Goal: Download file/media

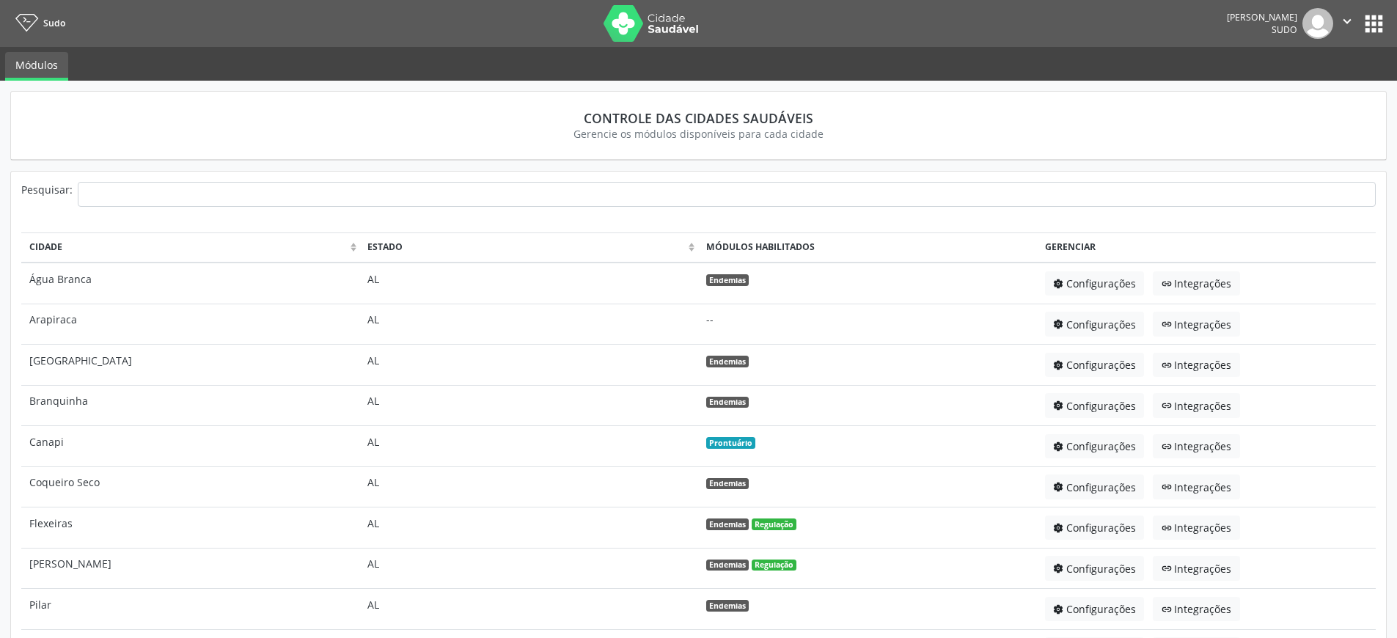
click at [1375, 22] on button "apps" at bounding box center [1374, 24] width 26 height 26
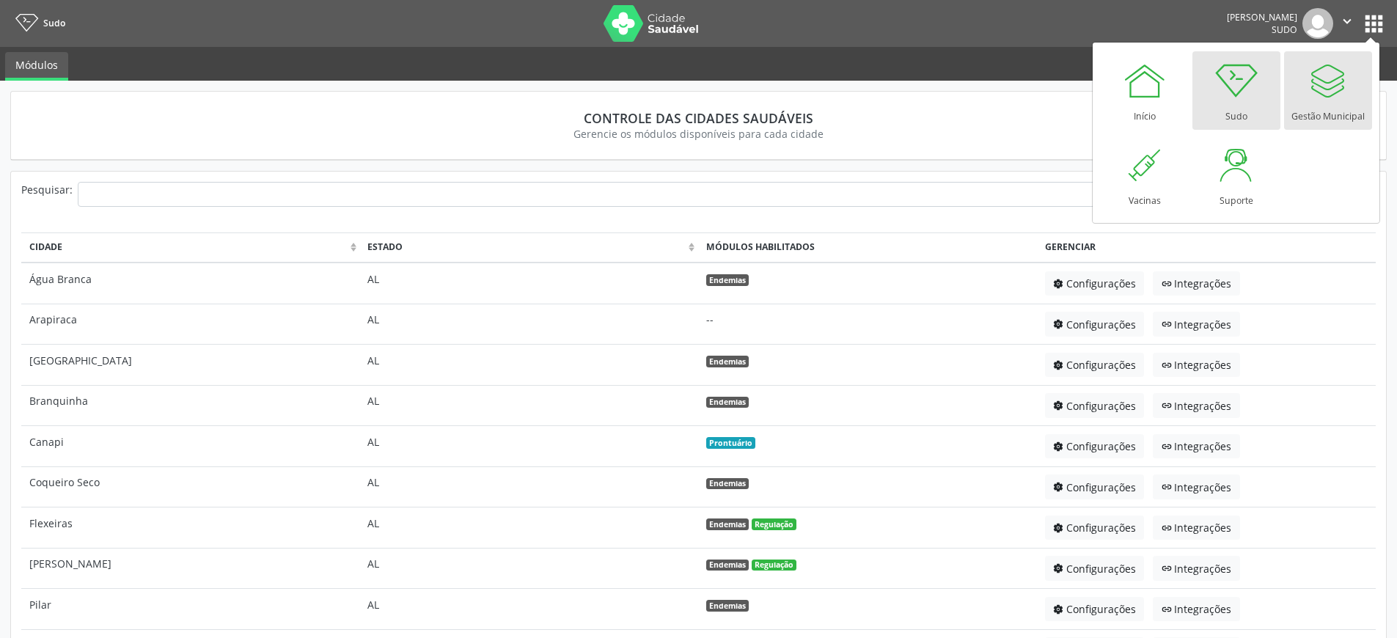
click at [1332, 104] on div "Gestão Municipal" at bounding box center [1328, 113] width 73 height 20
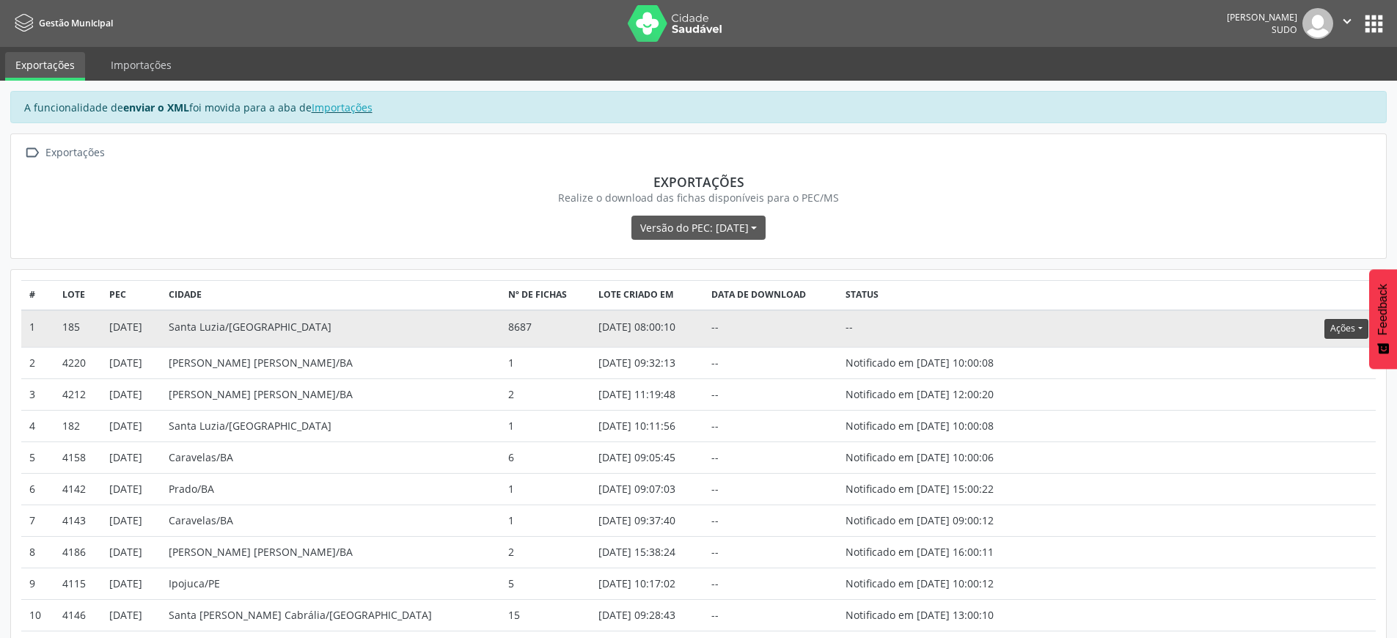
click at [1339, 333] on button "Ações" at bounding box center [1346, 329] width 43 height 20
click at [1318, 357] on link "Download" at bounding box center [1316, 358] width 101 height 21
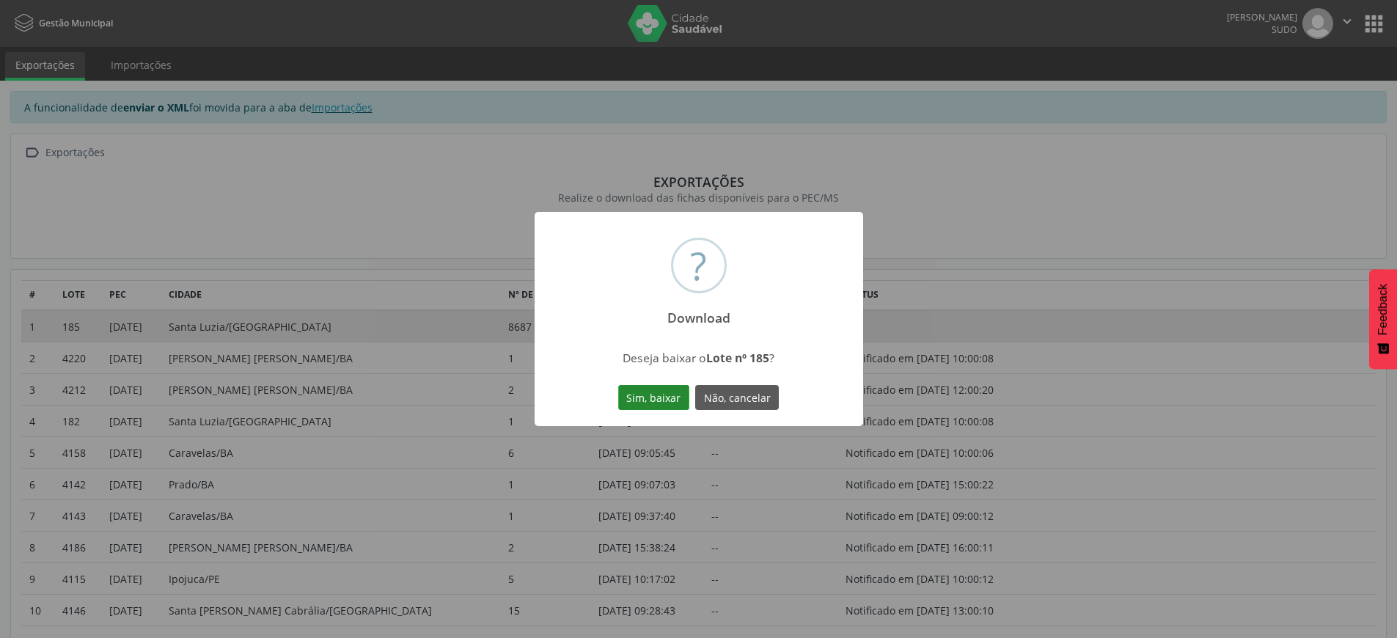
click at [645, 403] on button "Sim, baixar" at bounding box center [653, 397] width 71 height 25
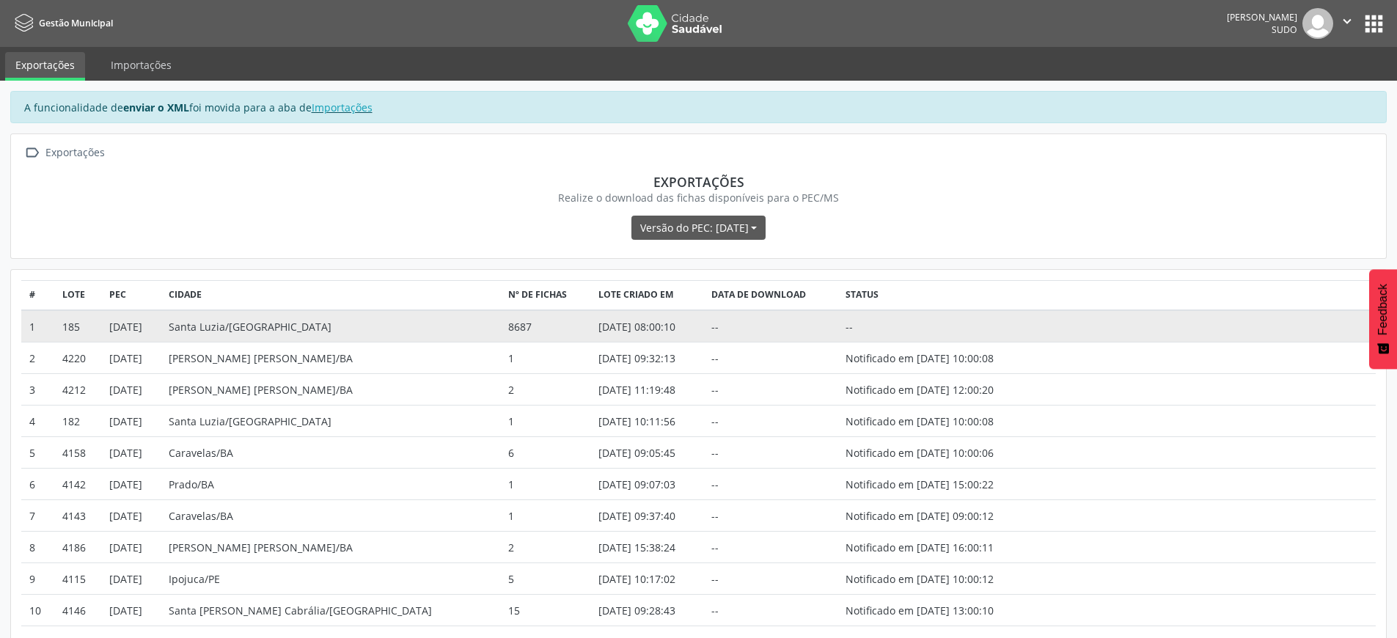
click at [1384, 30] on button "apps" at bounding box center [1374, 24] width 26 height 26
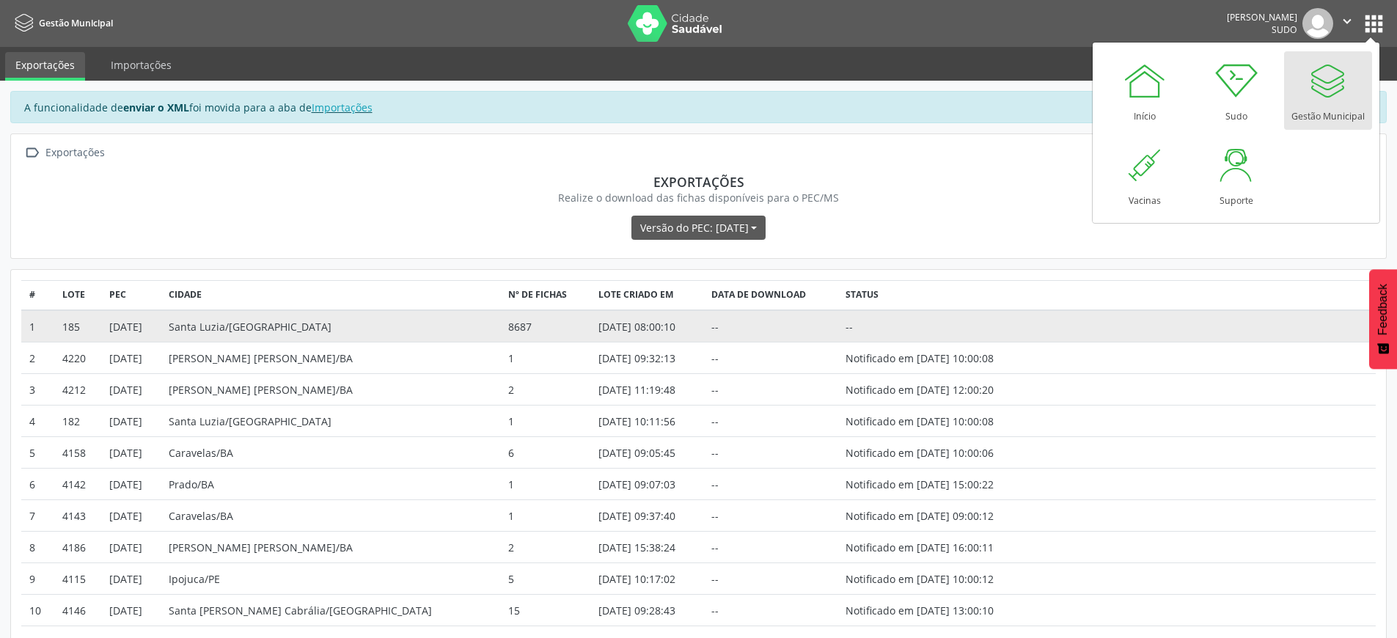
click at [1386, 26] on button "apps" at bounding box center [1374, 24] width 26 height 26
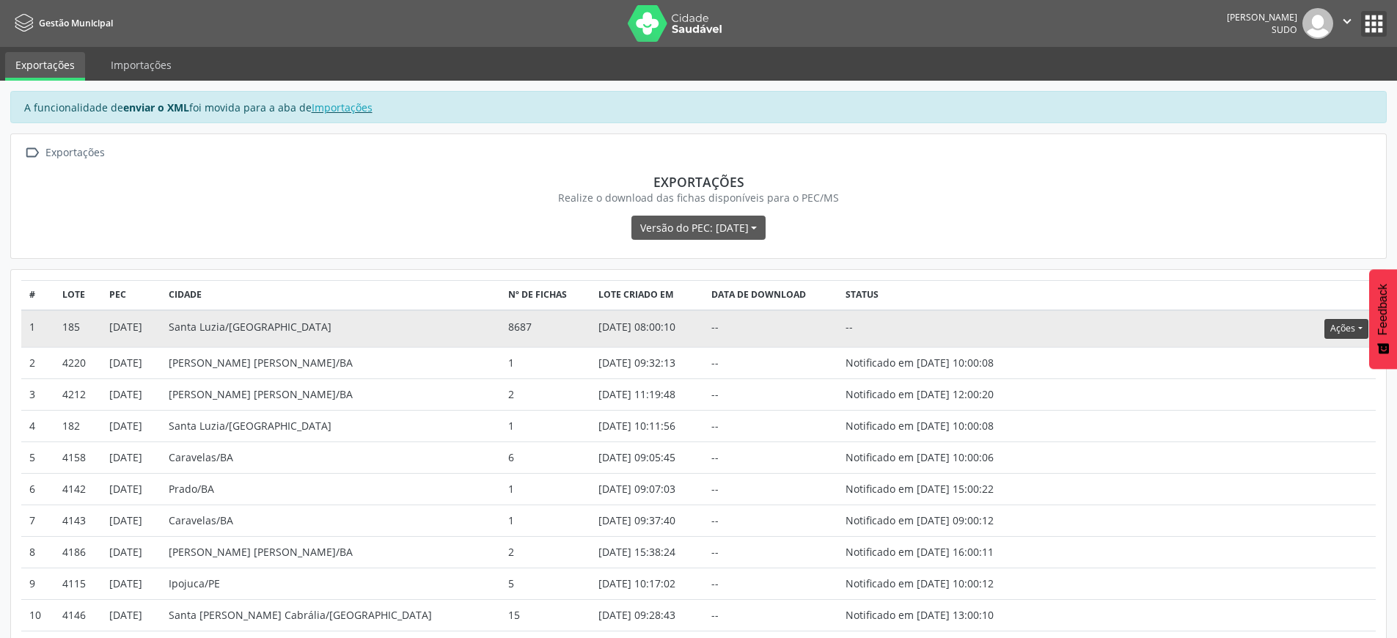
click at [1332, 329] on button "Ações" at bounding box center [1346, 329] width 43 height 20
click at [1303, 416] on link "Atualizar" at bounding box center [1316, 419] width 101 height 21
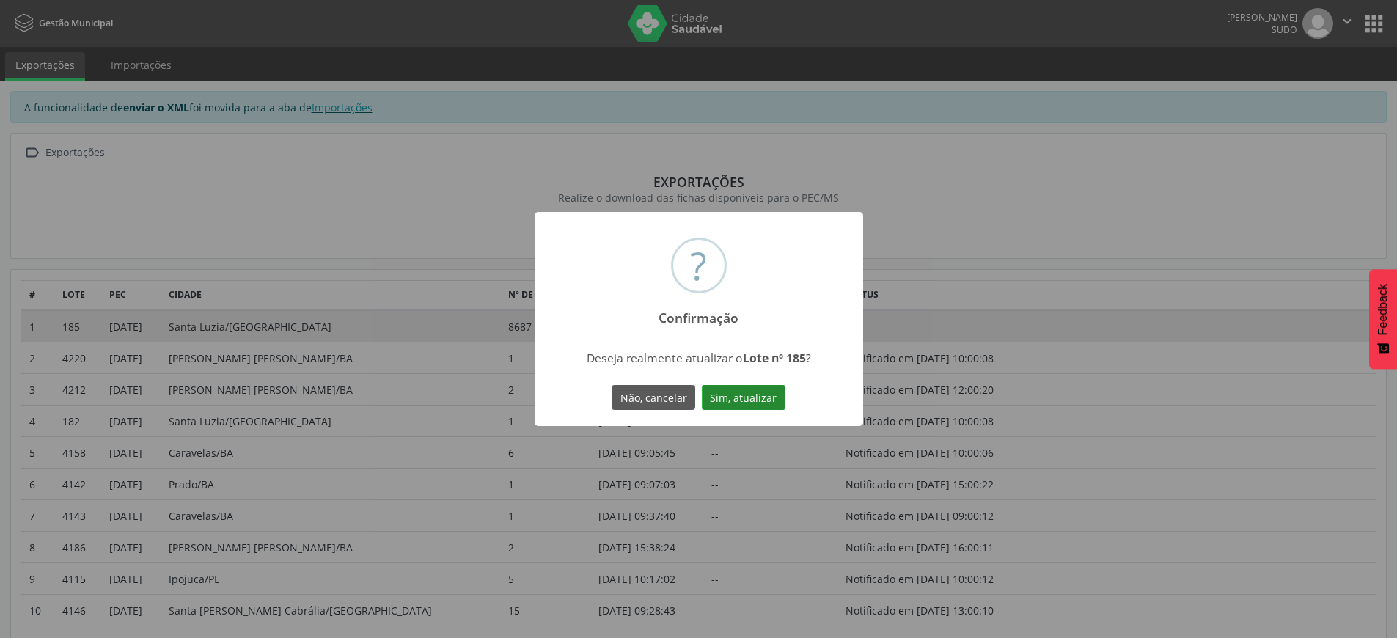
click at [744, 406] on button "Sim, atualizar" at bounding box center [744, 397] width 84 height 25
